Goal: Information Seeking & Learning: Learn about a topic

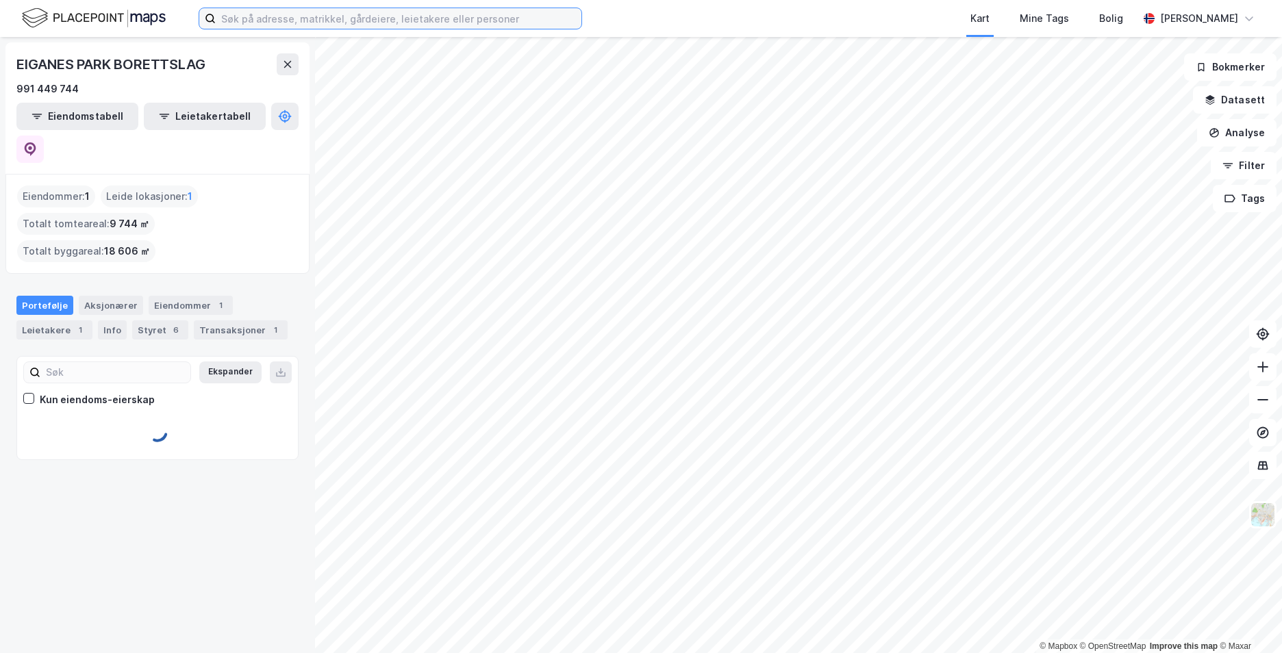
click at [433, 21] on input at bounding box center [399, 18] width 366 height 21
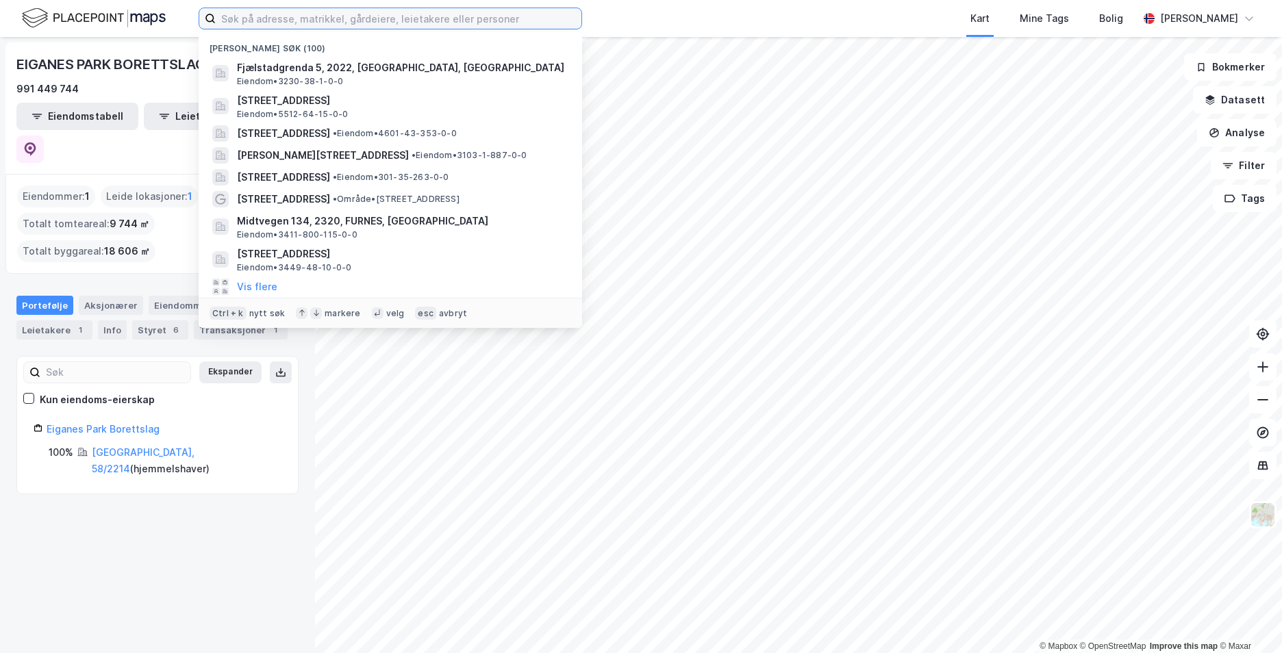
paste input "[STREET_ADDRESS]"
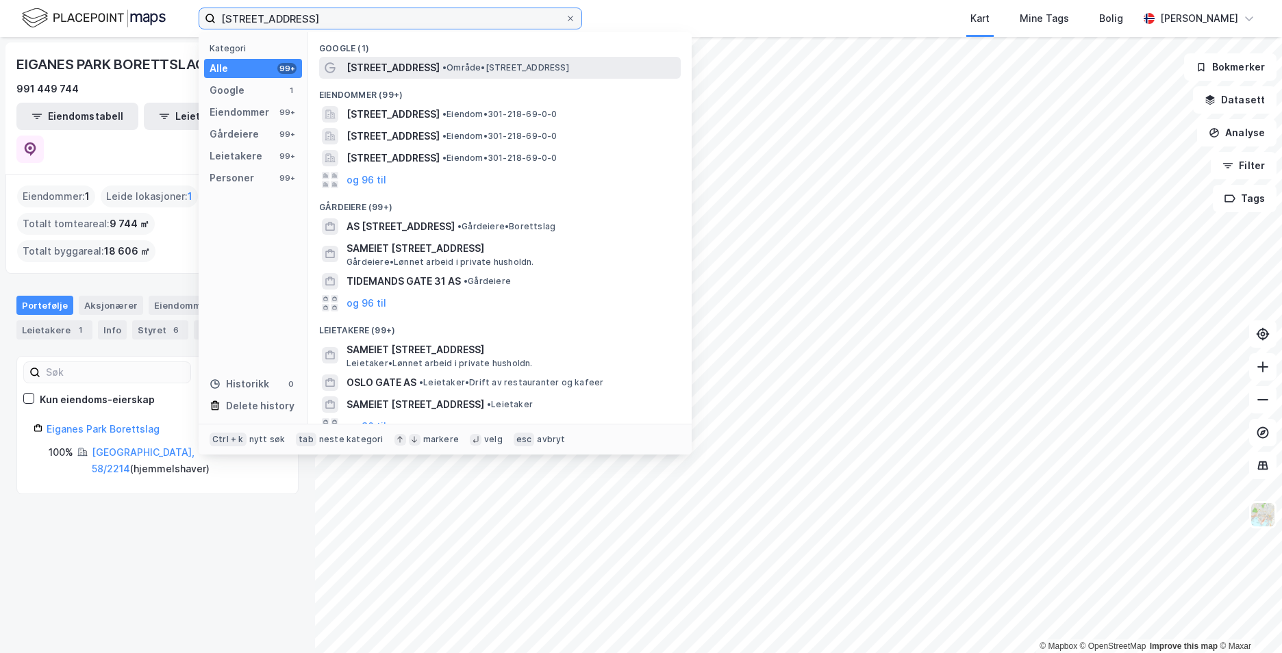
type input "[STREET_ADDRESS]"
click at [408, 62] on span "[STREET_ADDRESS]" at bounding box center [393, 68] width 93 height 16
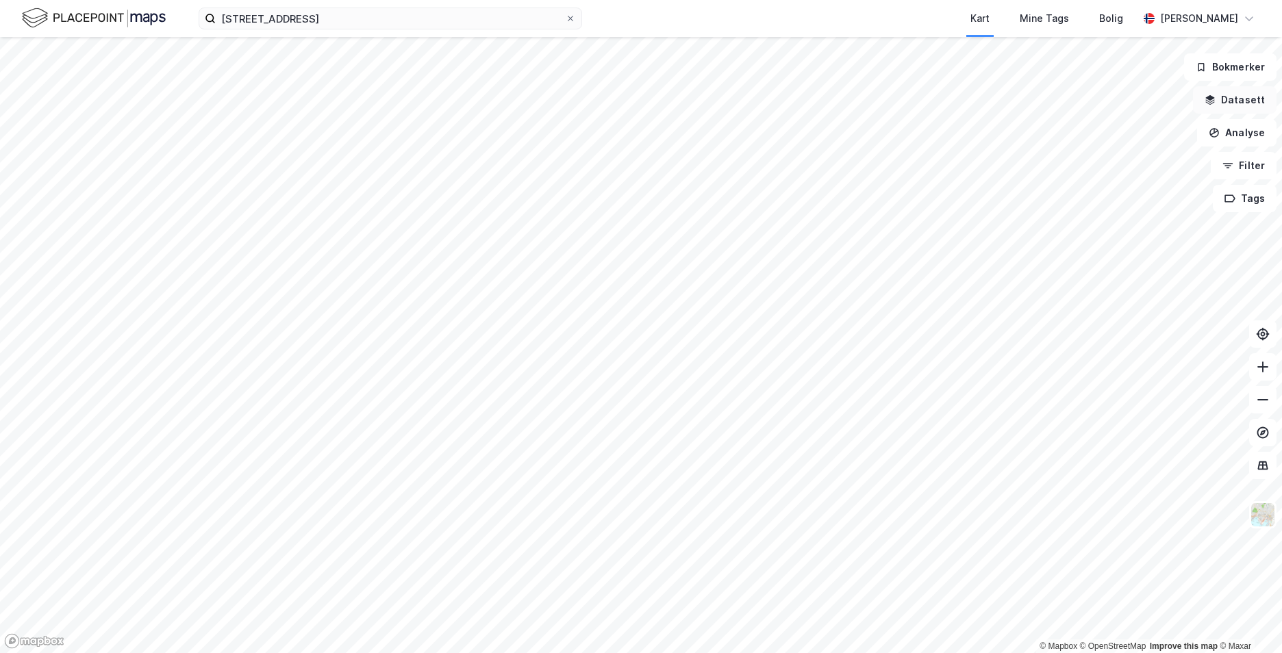
click at [1230, 101] on button "Datasett" at bounding box center [1235, 99] width 84 height 27
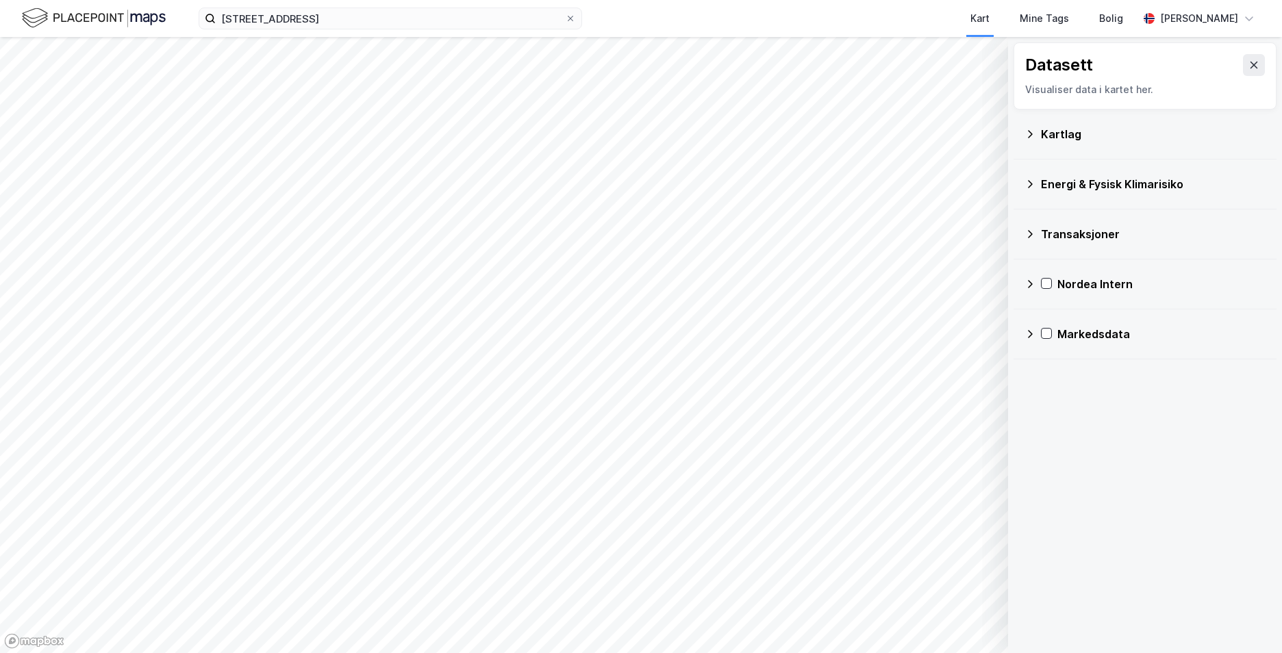
click at [1034, 132] on icon at bounding box center [1030, 134] width 11 height 11
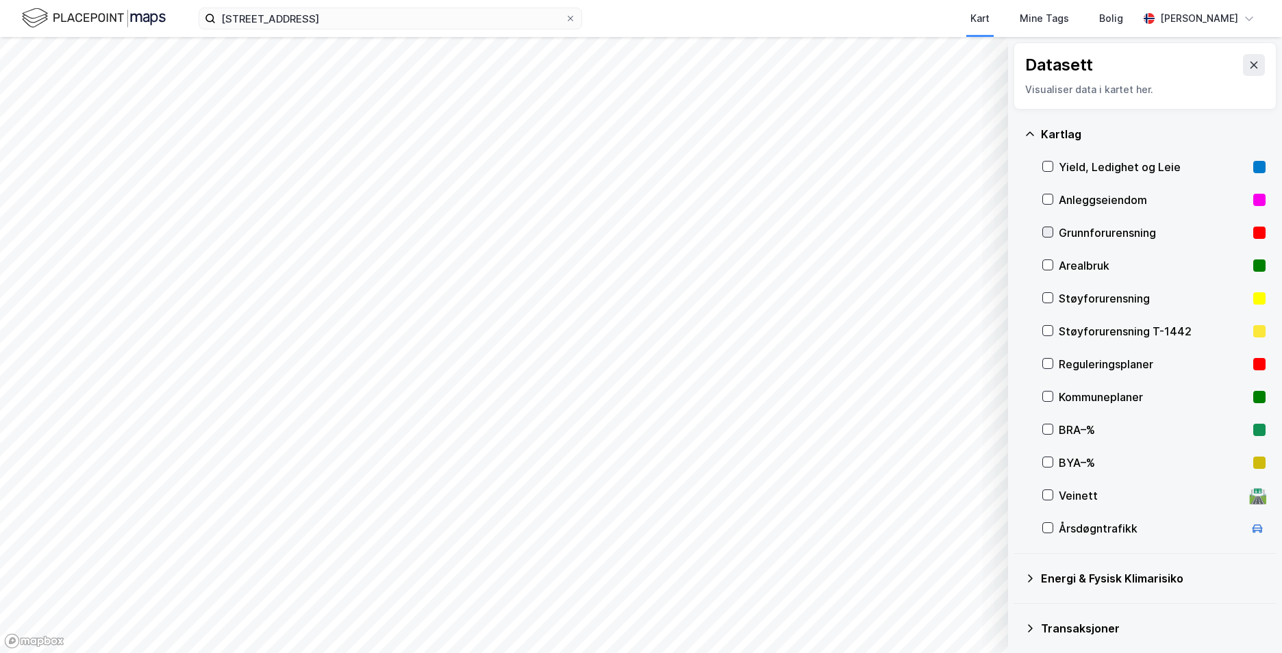
click at [1049, 230] on icon at bounding box center [1048, 232] width 10 height 10
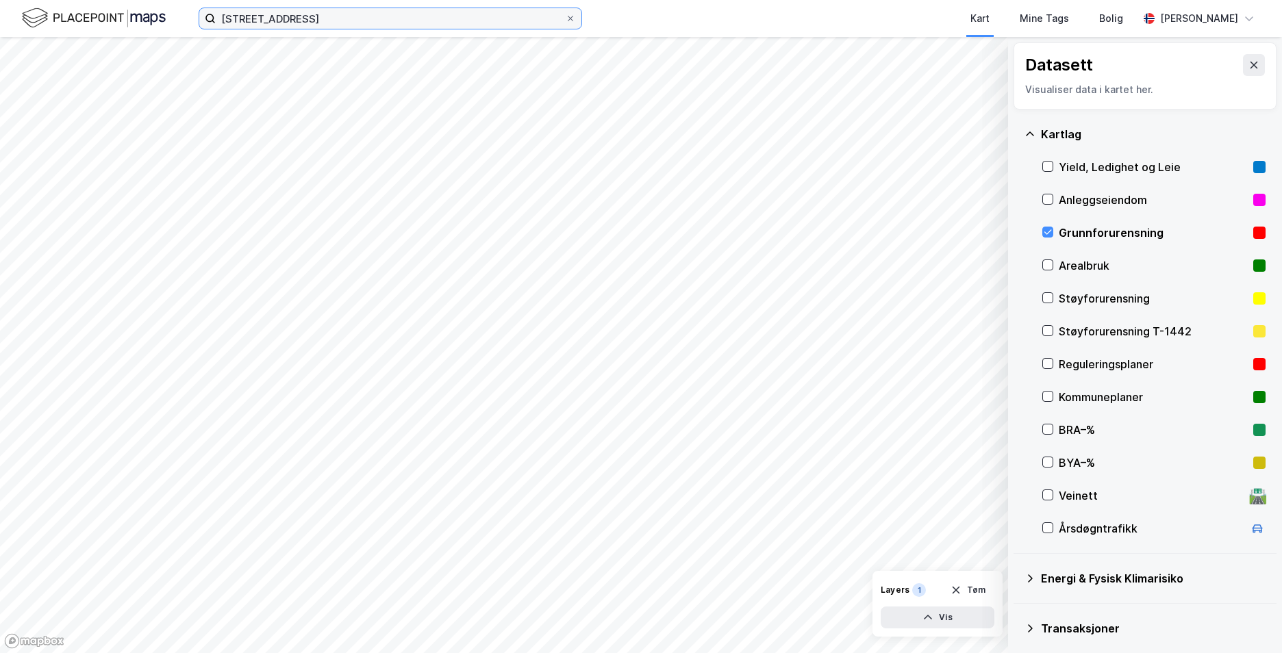
click at [401, 22] on input "[STREET_ADDRESS]" at bounding box center [390, 18] width 349 height 21
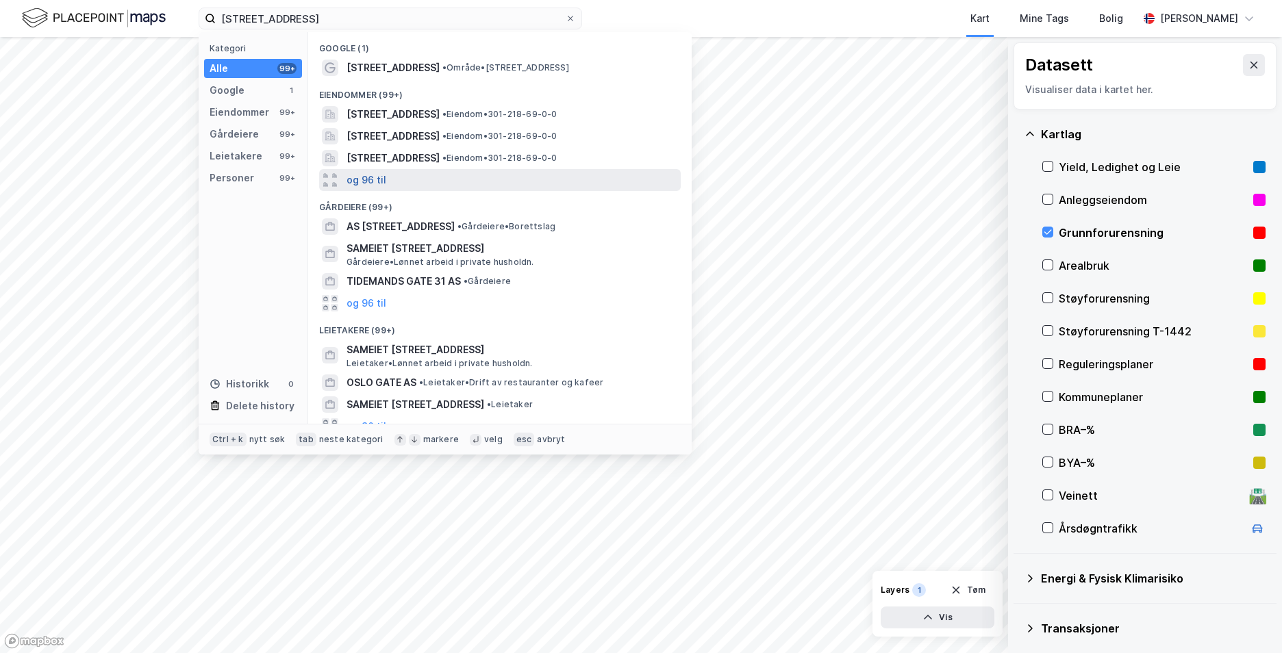
click at [369, 179] on button "og 96 til" at bounding box center [367, 180] width 40 height 16
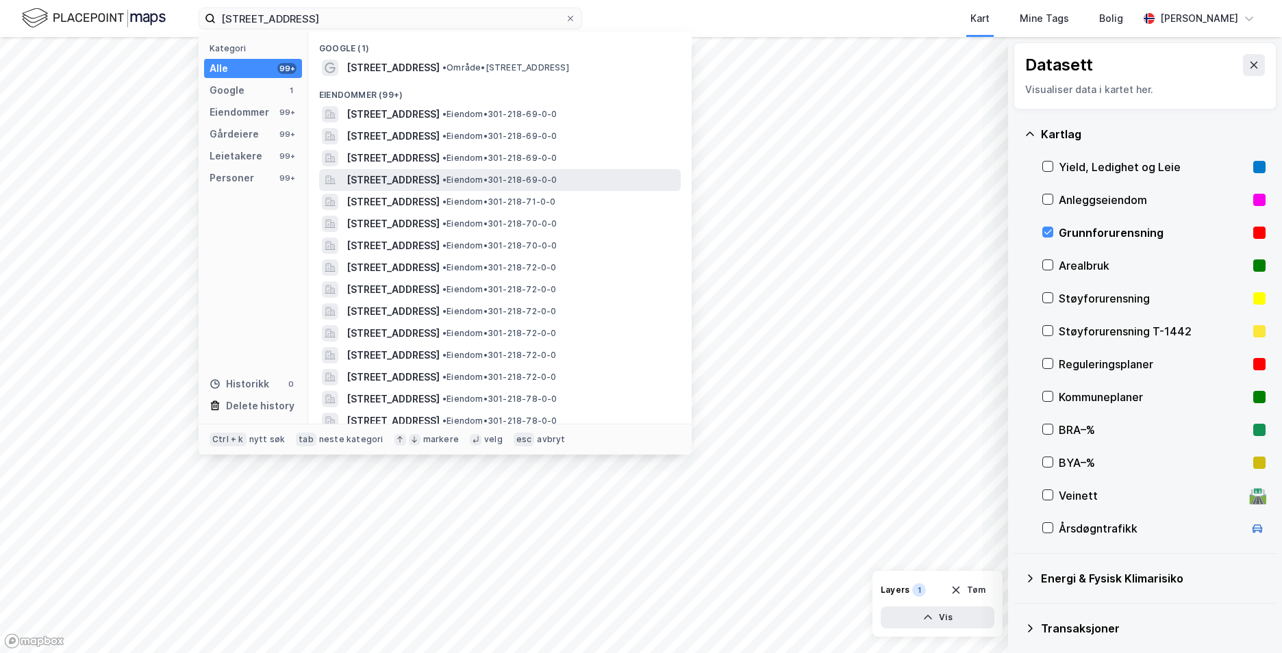
click at [403, 185] on span "[STREET_ADDRESS]" at bounding box center [393, 180] width 93 height 16
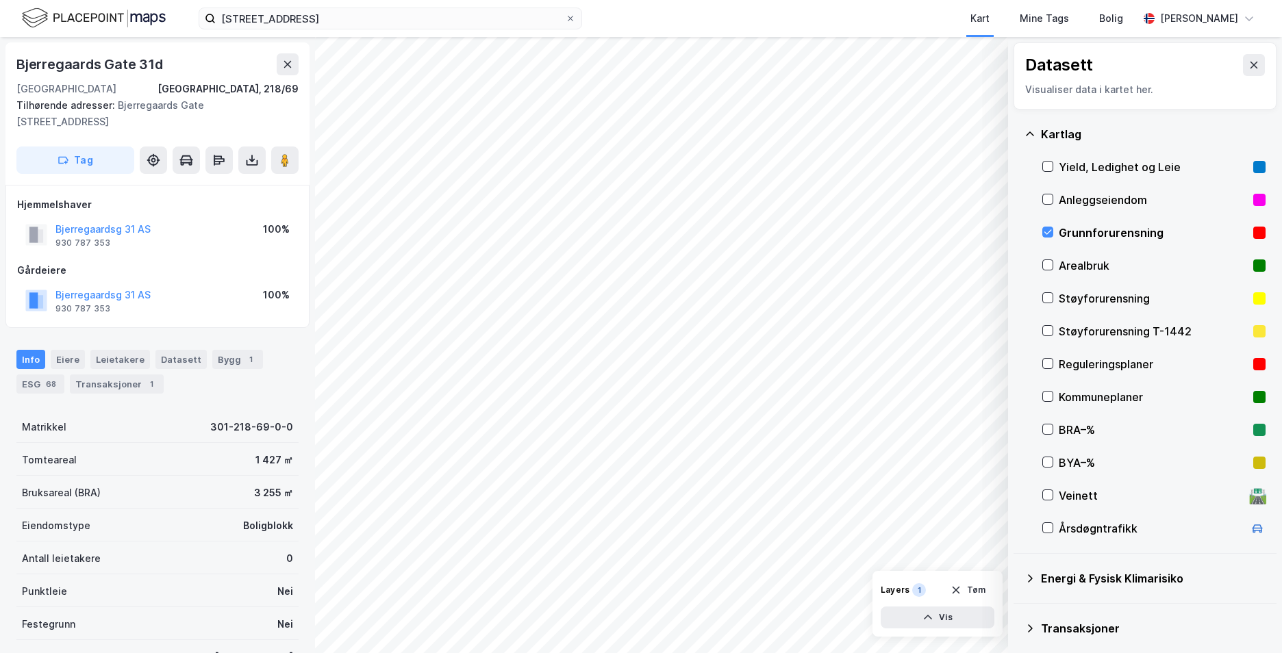
click at [1033, 132] on icon at bounding box center [1030, 134] width 11 height 11
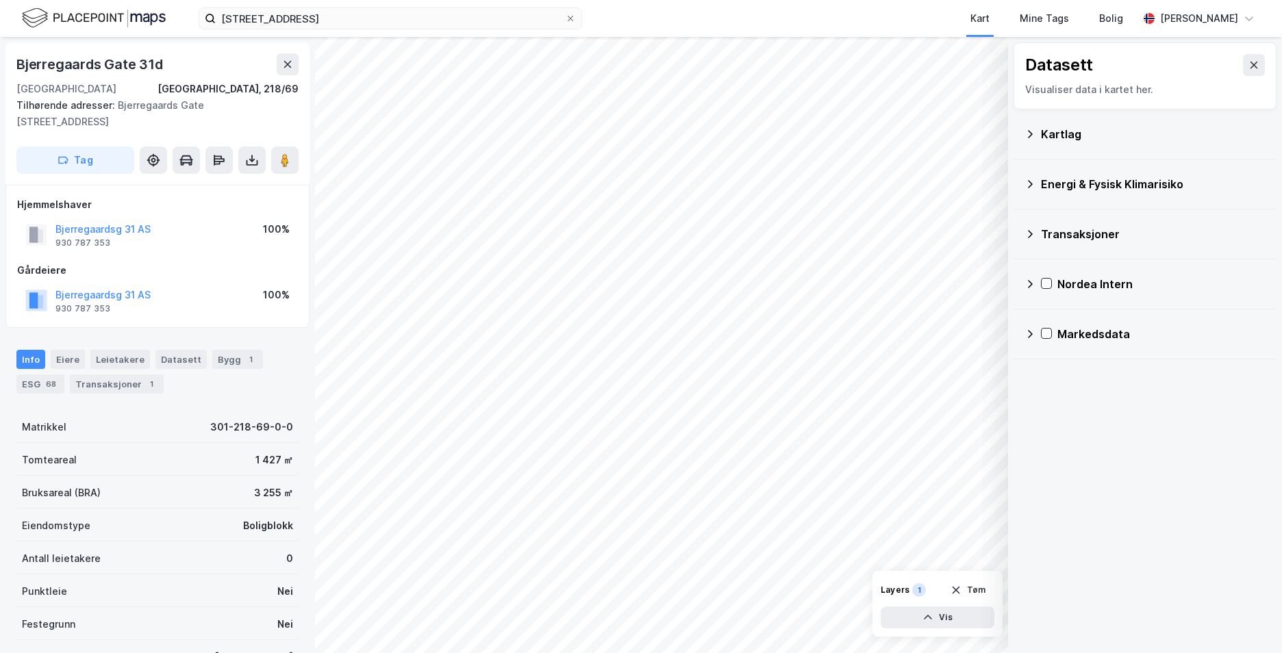
click at [1034, 179] on icon at bounding box center [1030, 184] width 11 height 11
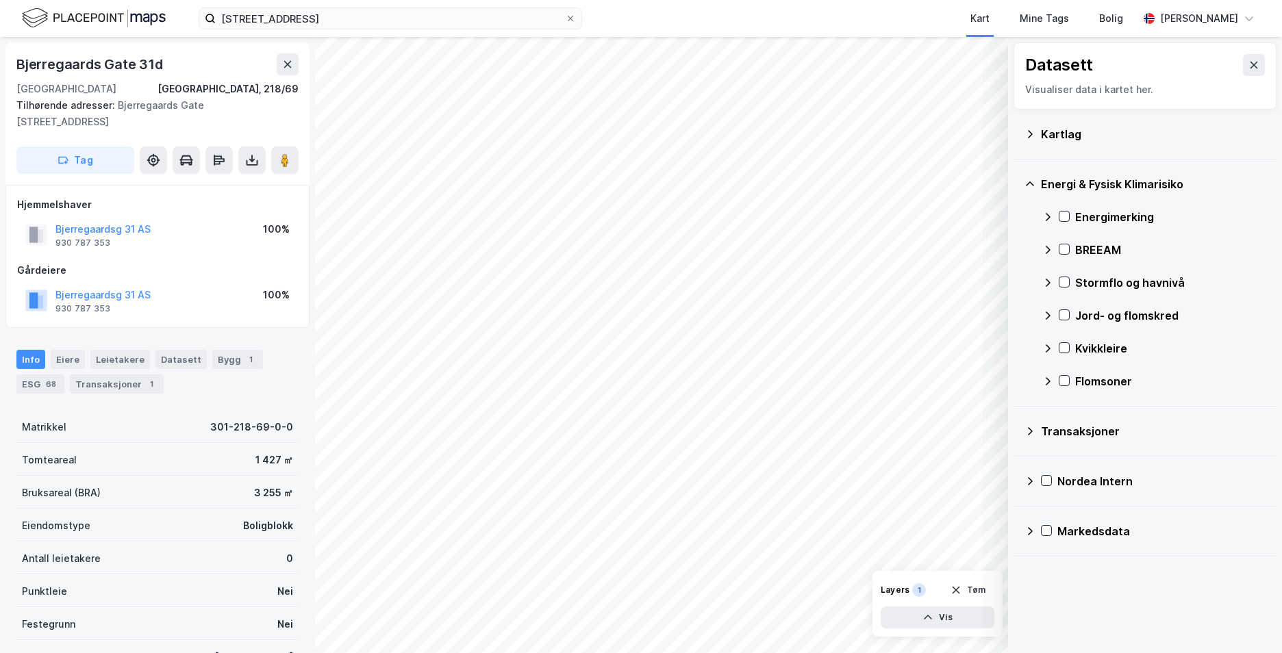
click at [1064, 210] on div "Energimerking" at bounding box center [1154, 217] width 223 height 33
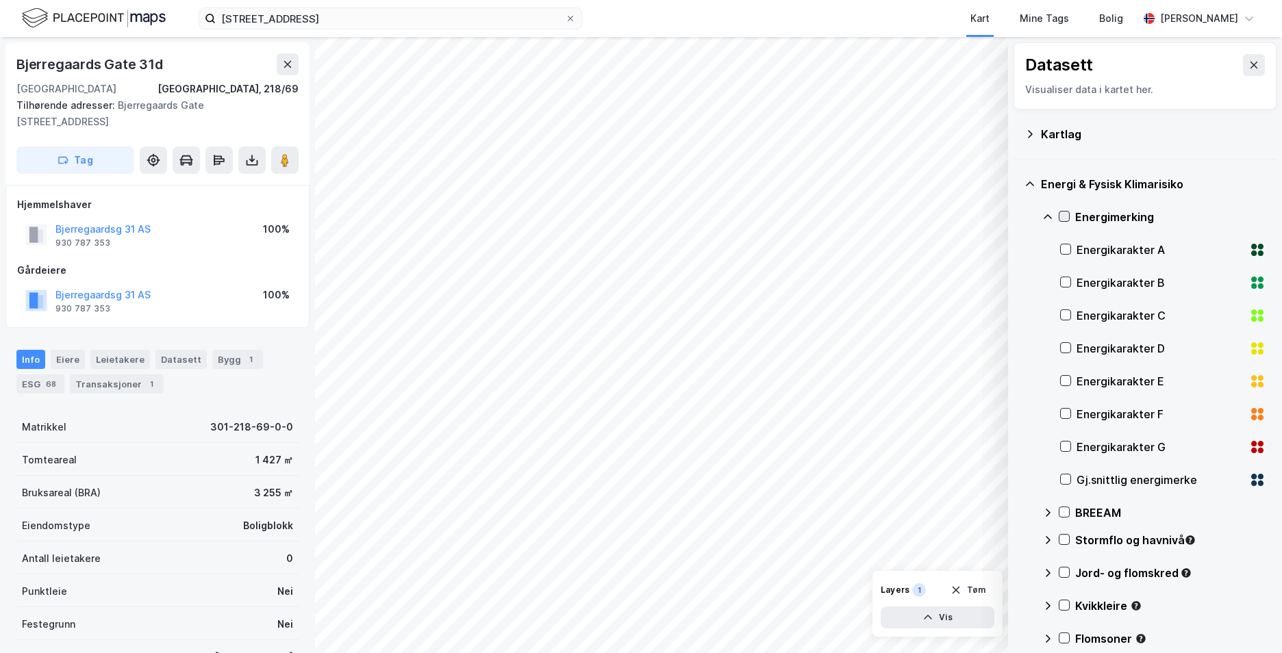
click at [1066, 216] on icon at bounding box center [1065, 216] width 8 height 5
click at [1052, 213] on icon at bounding box center [1048, 217] width 11 height 11
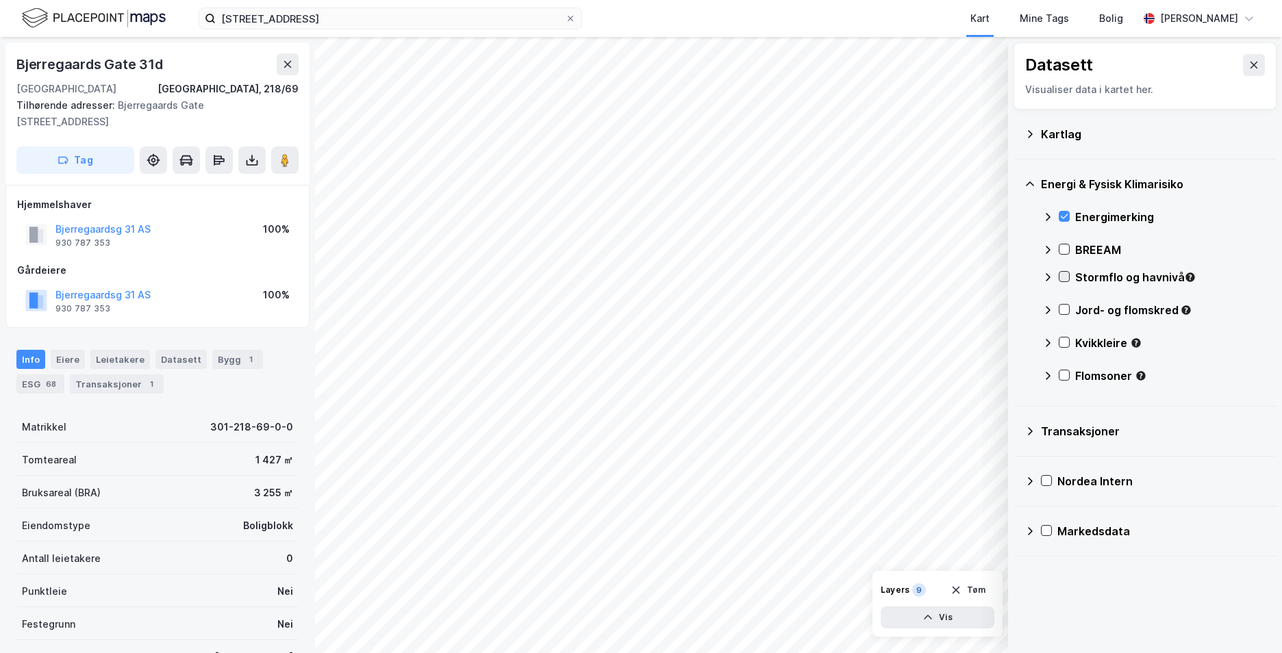
click at [1064, 273] on icon at bounding box center [1065, 277] width 10 height 10
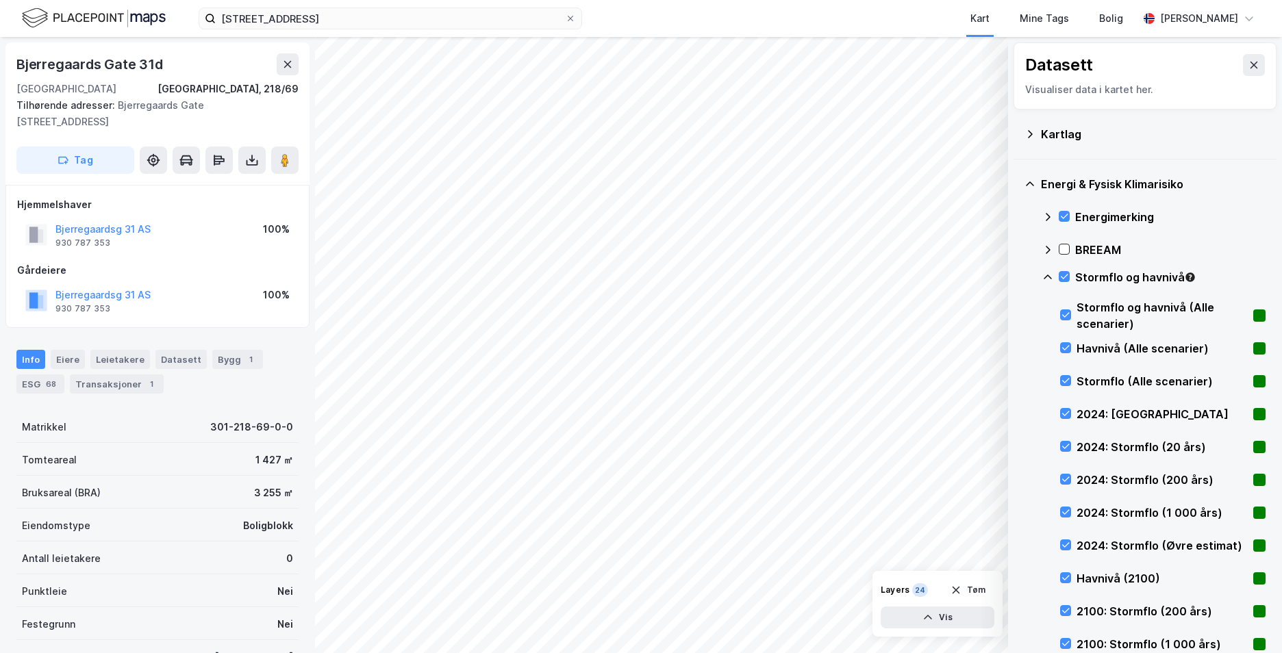
click at [1048, 274] on icon at bounding box center [1048, 277] width 11 height 11
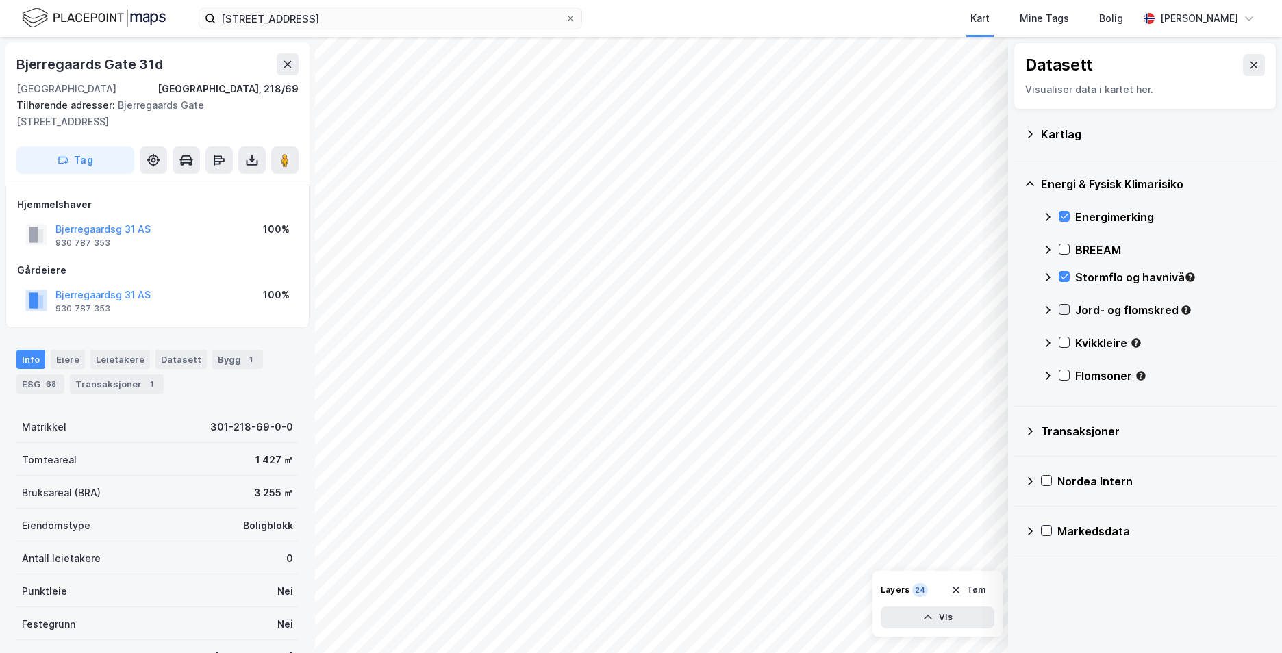
click at [1065, 310] on icon at bounding box center [1065, 310] width 10 height 10
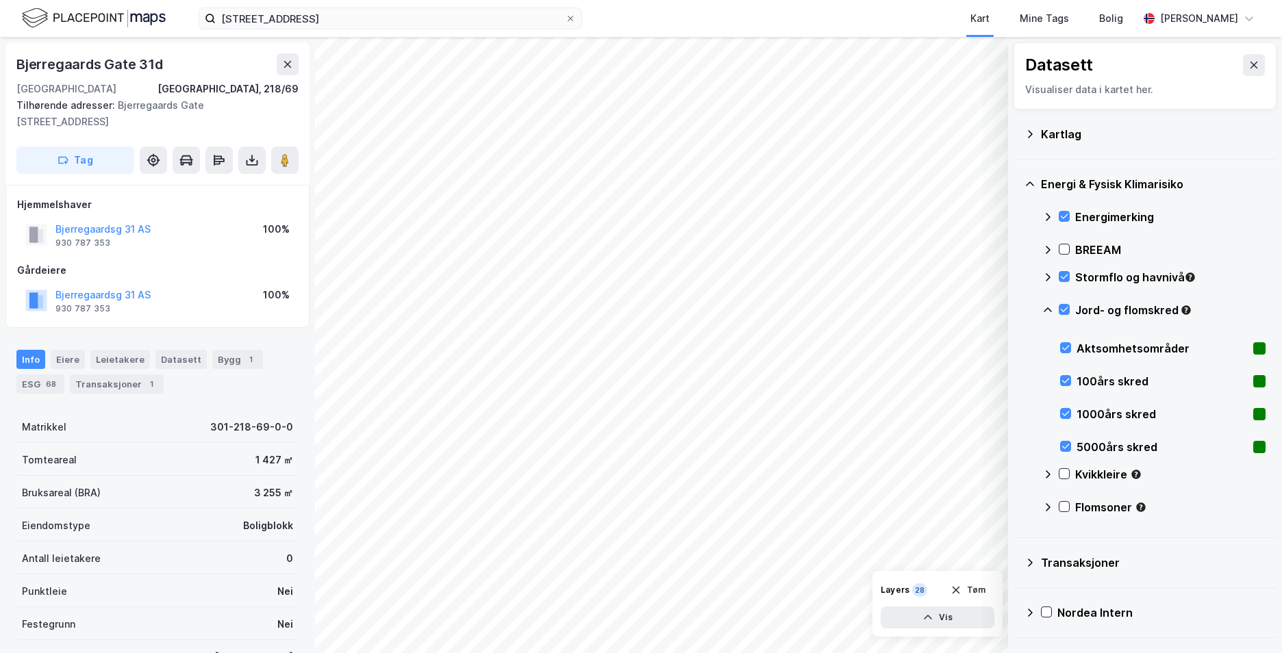
click at [1049, 308] on icon at bounding box center [1048, 310] width 8 height 5
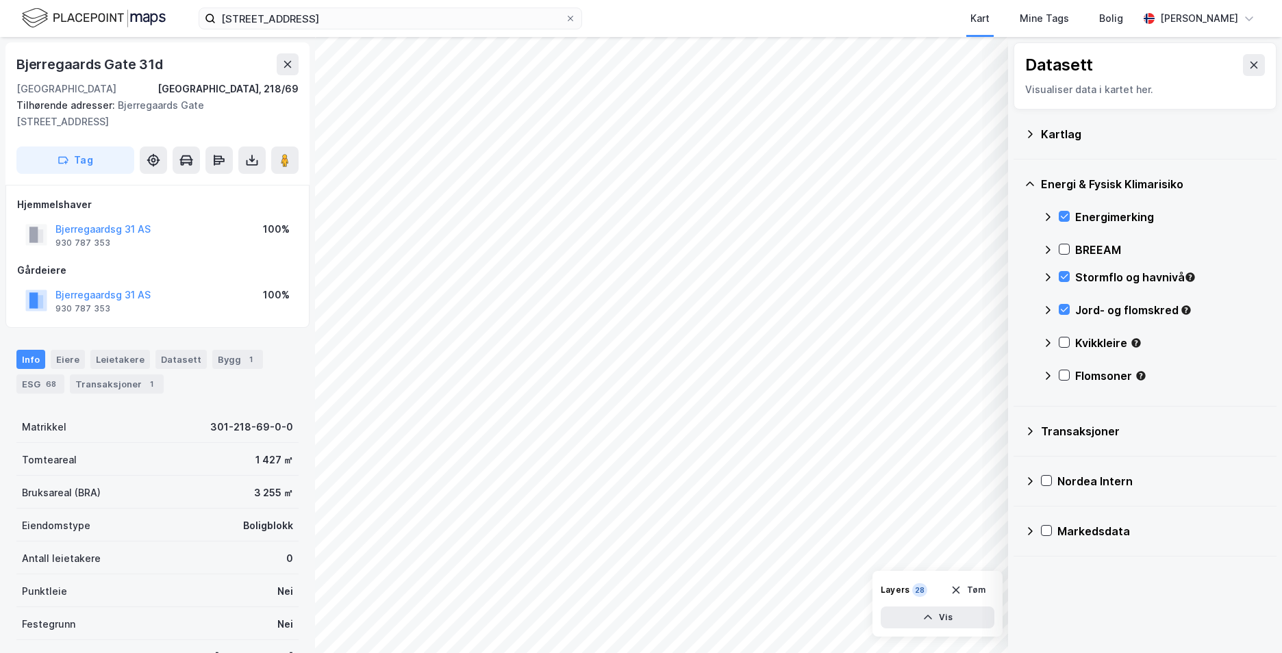
click at [1062, 343] on icon at bounding box center [1065, 342] width 8 height 5
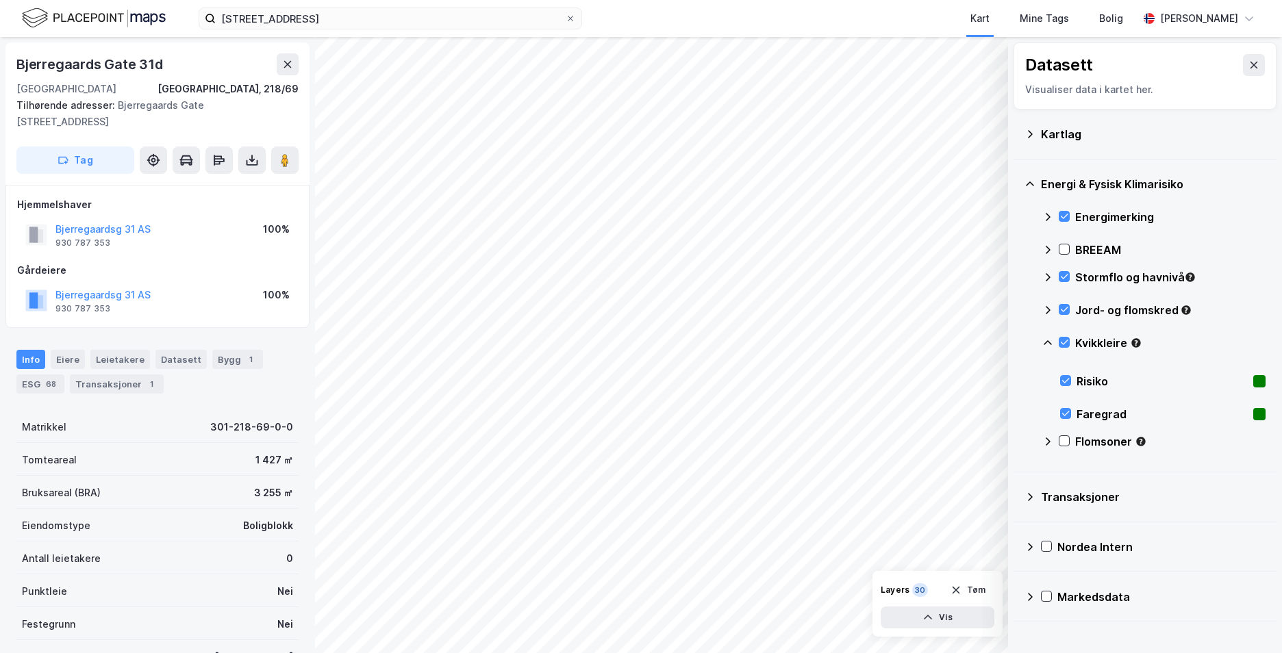
click at [1049, 341] on icon at bounding box center [1048, 343] width 11 height 11
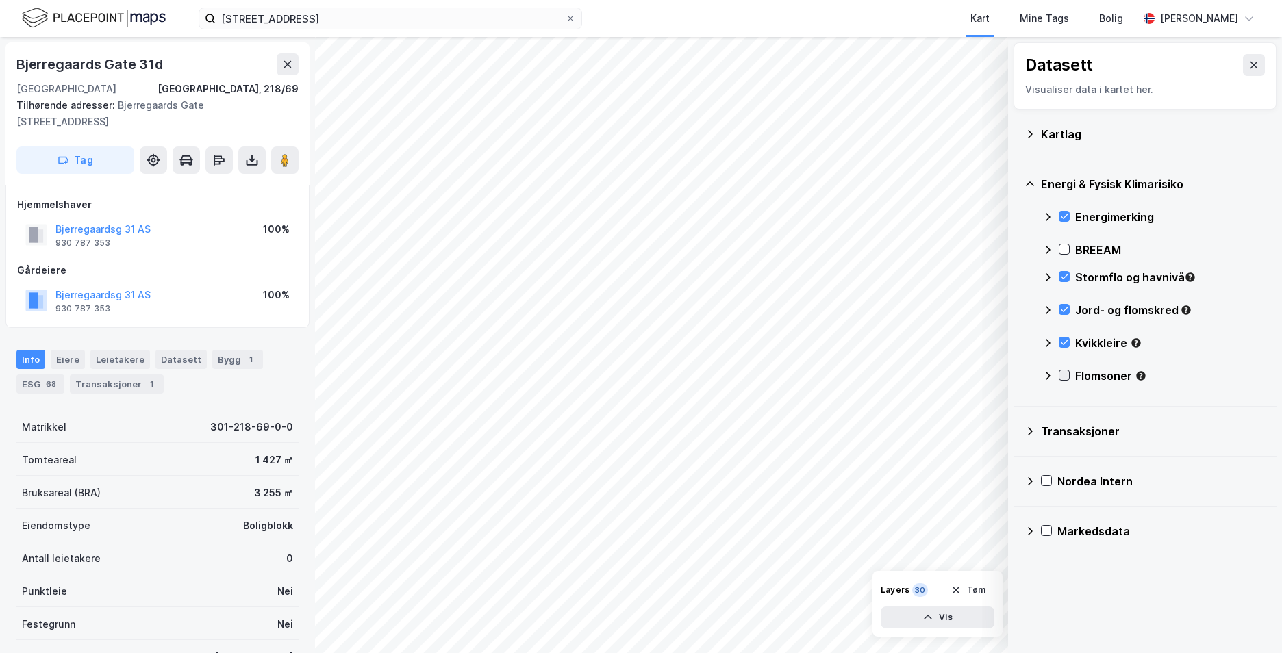
click at [1064, 374] on icon at bounding box center [1065, 376] width 10 height 10
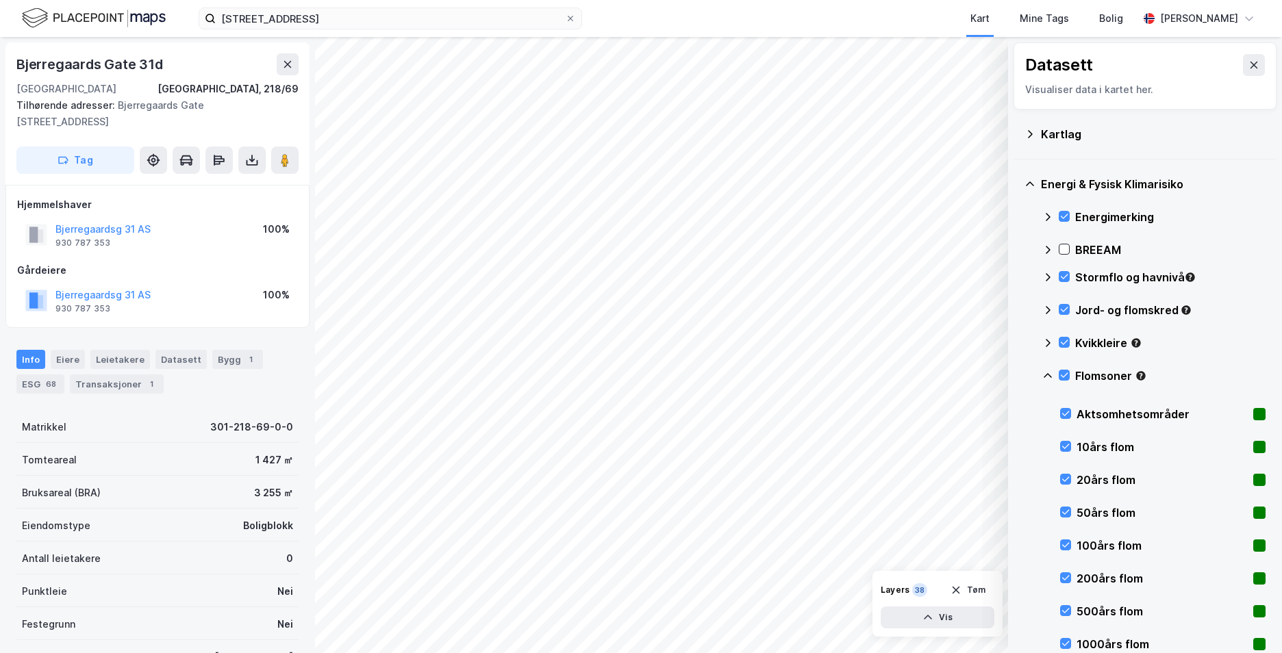
click at [1050, 375] on icon at bounding box center [1048, 375] width 8 height 5
